Goal: Find specific page/section: Find specific page/section

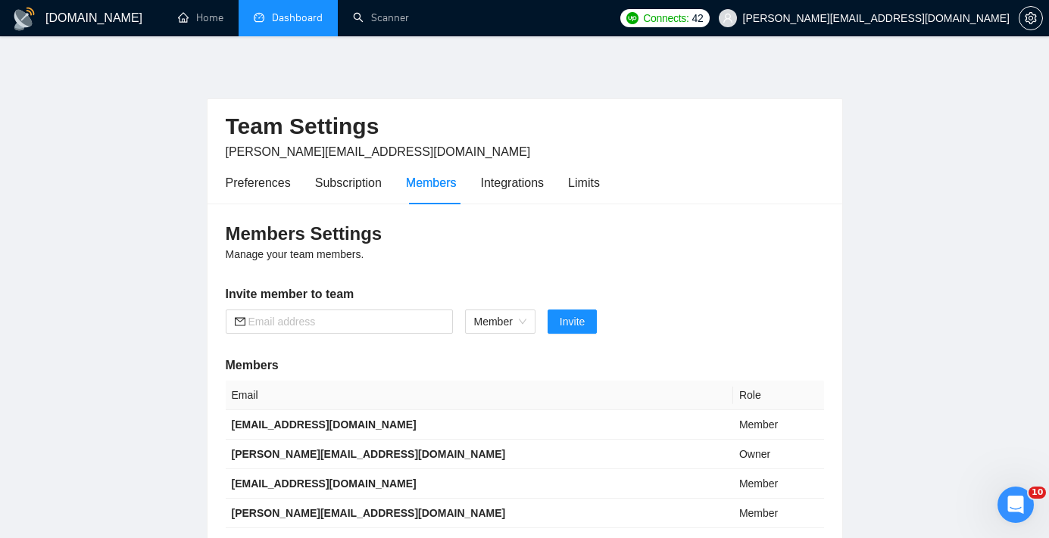
click at [307, 21] on link "Dashboard" at bounding box center [288, 17] width 69 height 13
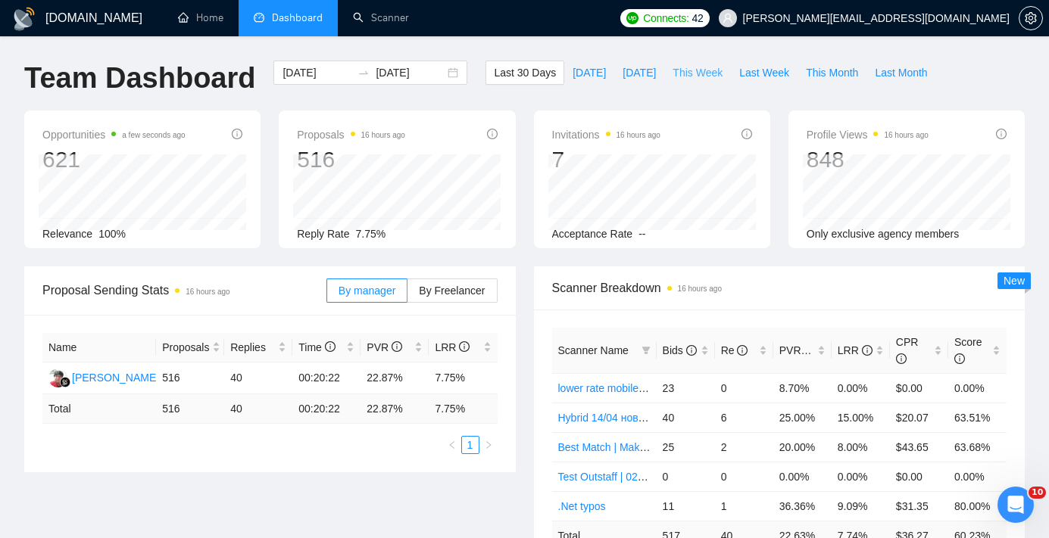
click at [686, 79] on span "This Week" at bounding box center [698, 72] width 50 height 17
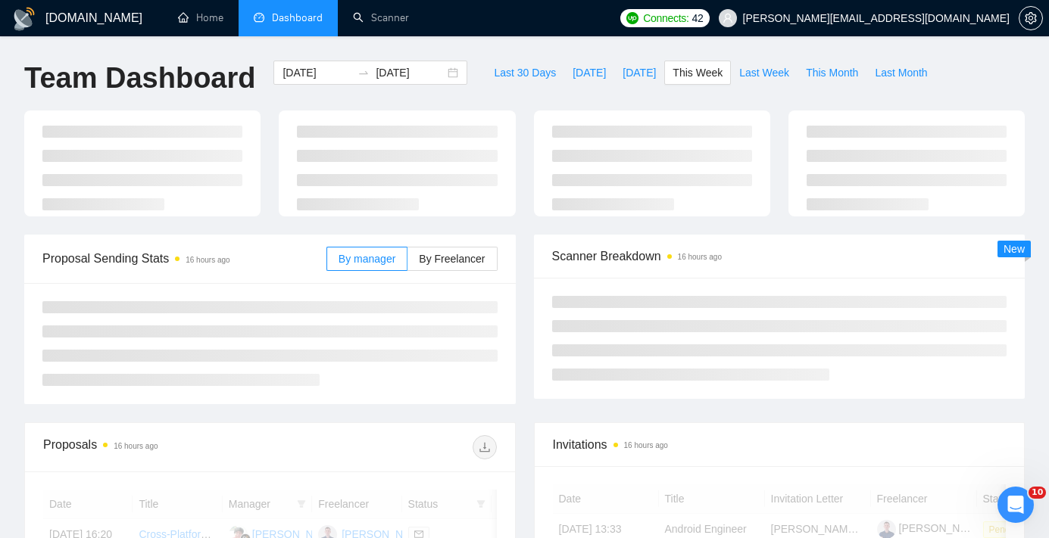
type input "[DATE]"
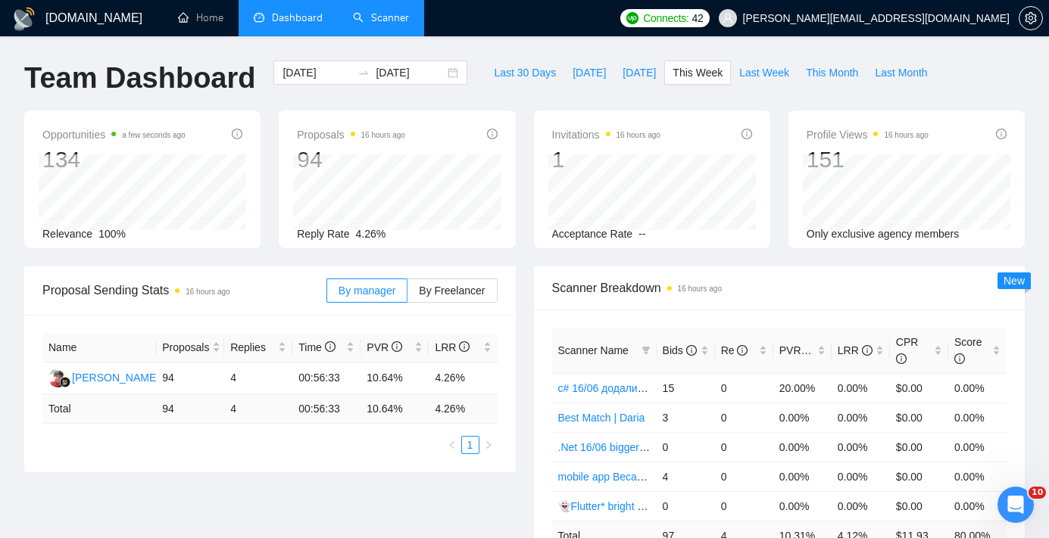
click at [390, 17] on link "Scanner" at bounding box center [381, 17] width 56 height 13
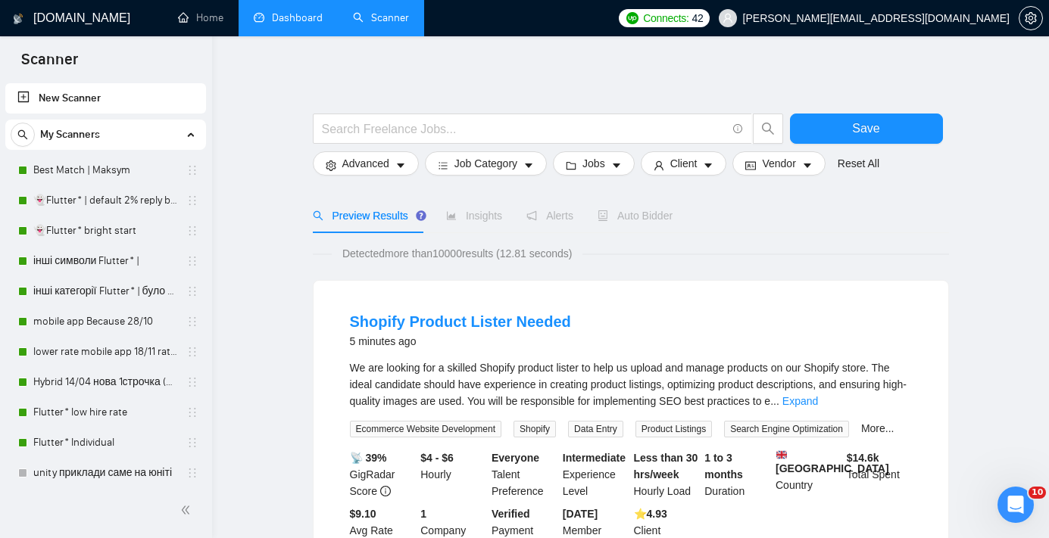
click at [296, 17] on link "Dashboard" at bounding box center [288, 17] width 69 height 13
